Goal: Task Accomplishment & Management: Manage account settings

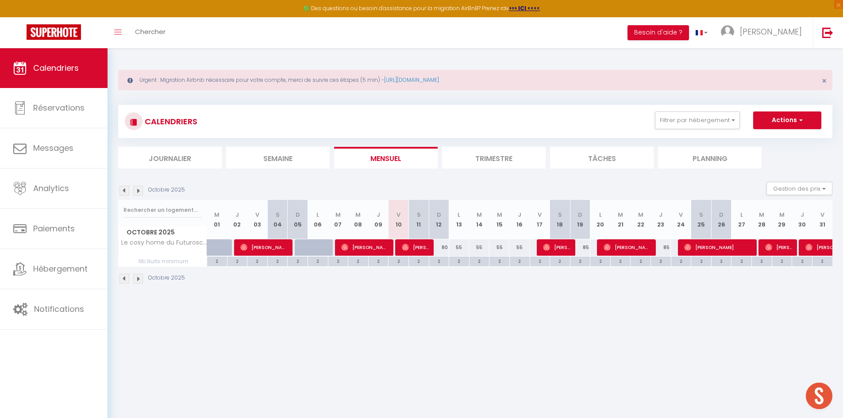
scroll to position [48, 0]
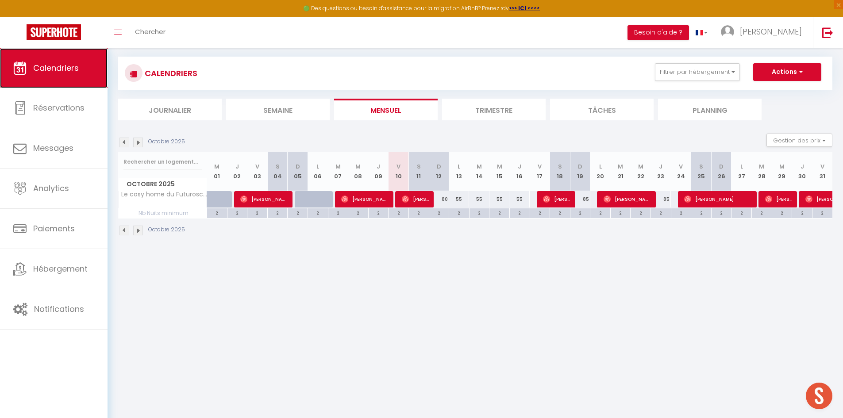
click at [59, 59] on link "Calendriers" at bounding box center [54, 68] width 108 height 40
click at [61, 62] on span "Calendriers" at bounding box center [56, 67] width 46 height 11
click at [694, 81] on div "CALENDRIERS Filtrer par hébergement Tous La parenthèse Chic & Cosy - 8 min du F…" at bounding box center [475, 73] width 701 height 20
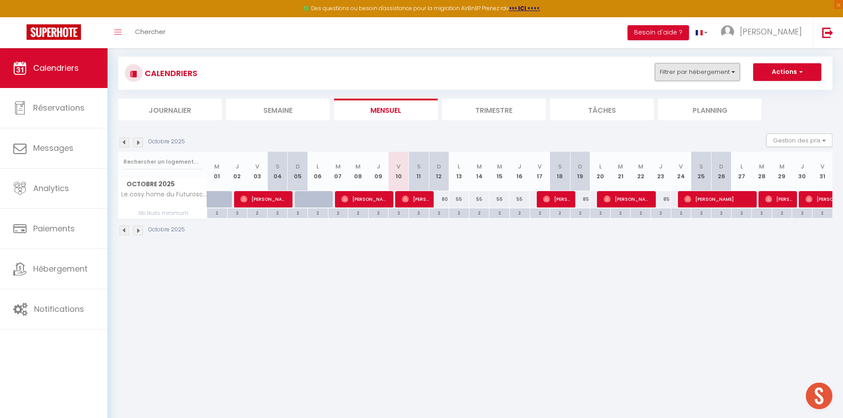
click at [694, 74] on button "Filtrer par hébergement" at bounding box center [697, 72] width 85 height 18
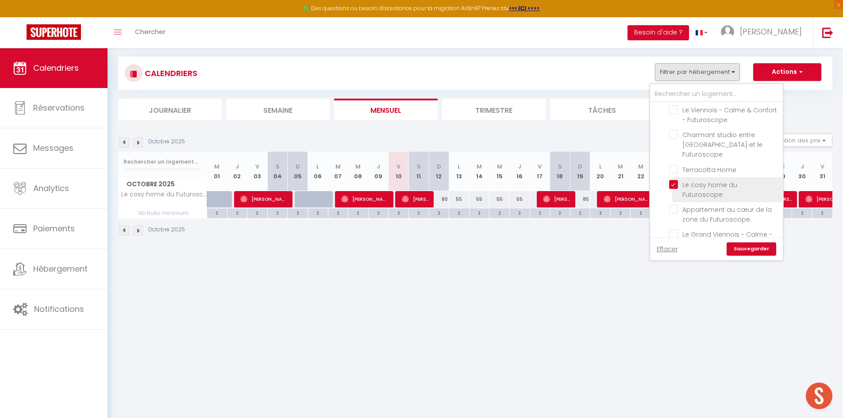
click at [677, 180] on input "Le cosy home du Futuroscope" at bounding box center [724, 184] width 111 height 9
checkbox input "false"
click at [677, 215] on input "Le cocon Familial" at bounding box center [724, 219] width 111 height 9
checkbox input "true"
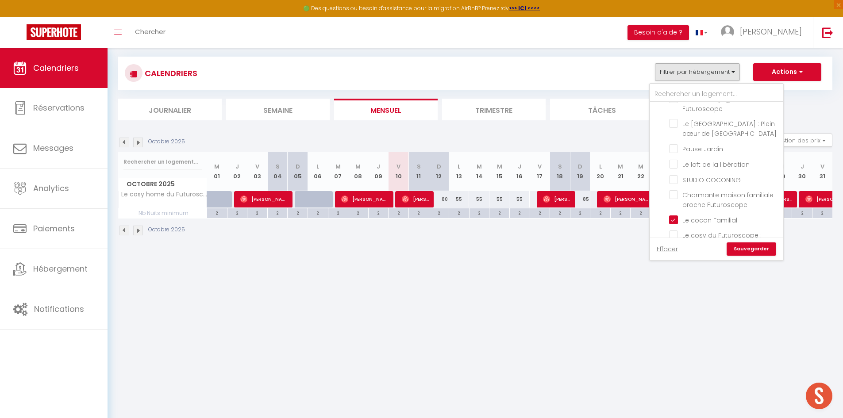
click at [742, 246] on link "Sauvegarder" at bounding box center [752, 249] width 50 height 13
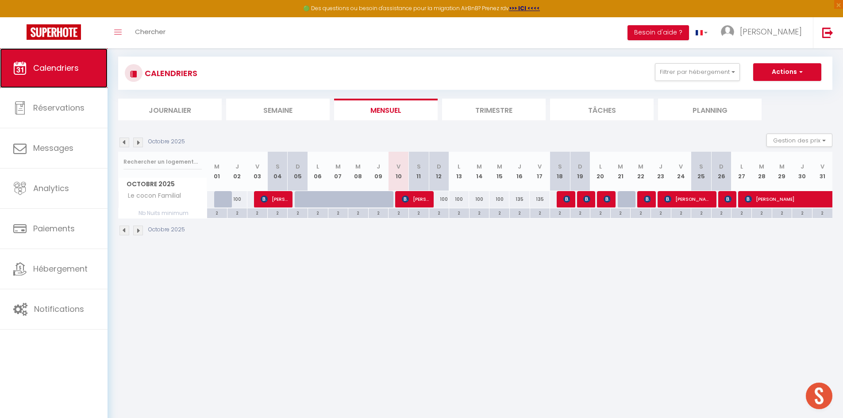
click at [40, 69] on span "Calendriers" at bounding box center [56, 67] width 46 height 11
